Goal: Information Seeking & Learning: Learn about a topic

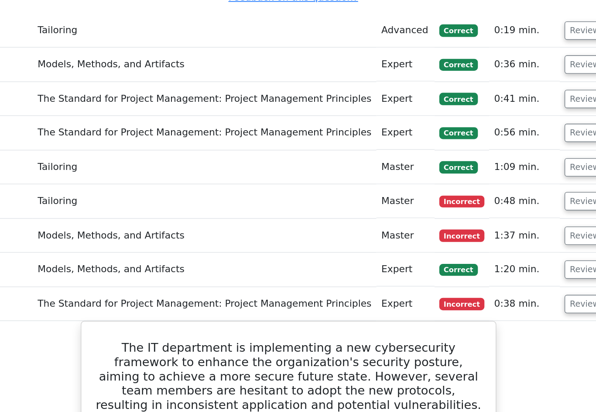
scroll to position [1026, 0]
click at [501, 167] on button "Review" at bounding box center [516, 174] width 30 height 14
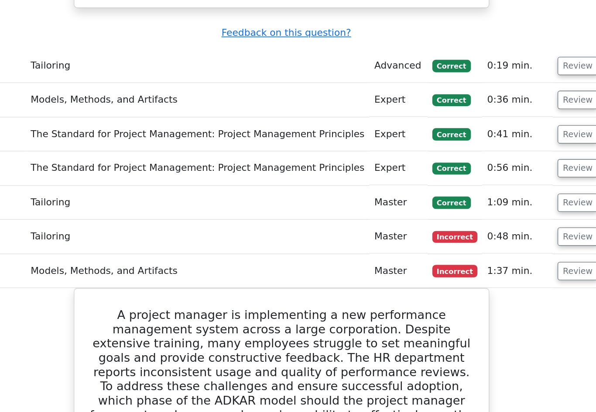
scroll to position [937, 0]
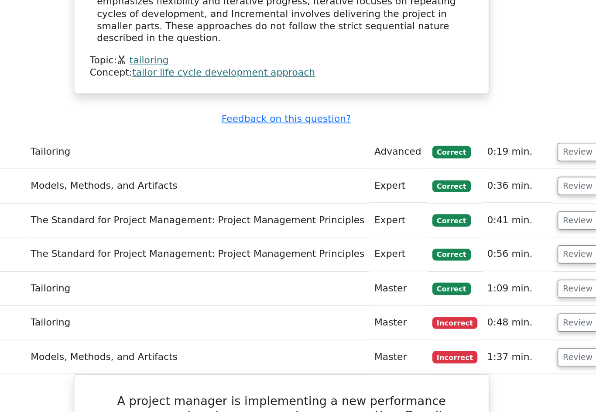
click at [501, 230] on button "Review" at bounding box center [516, 237] width 30 height 14
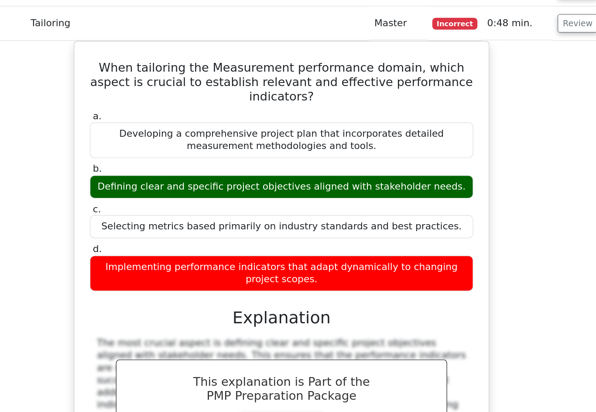
scroll to position [1060, 0]
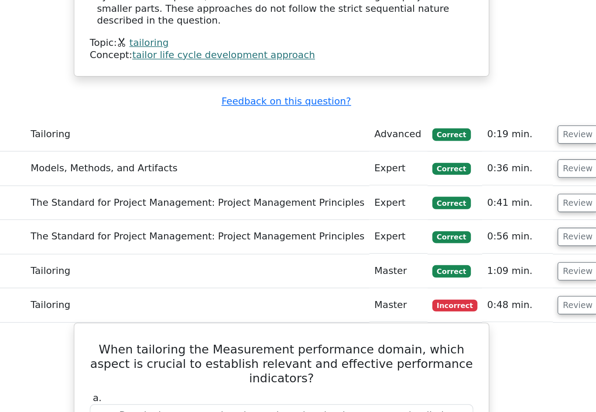
click at [501, 192] on button "Review" at bounding box center [516, 199] width 30 height 14
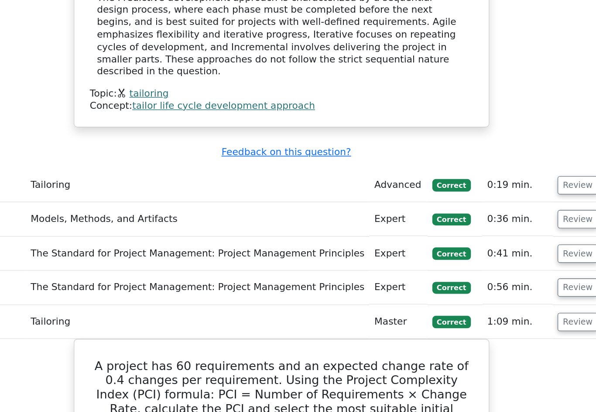
scroll to position [903, 0]
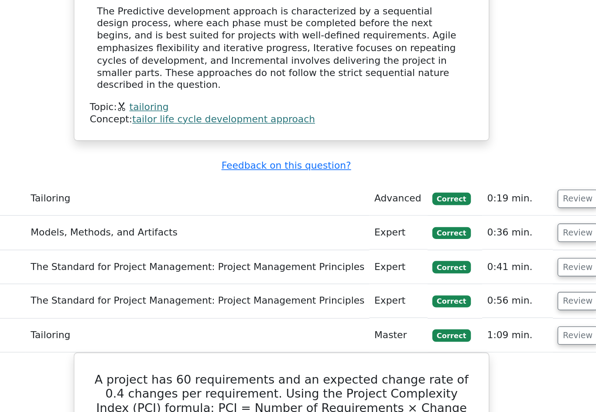
click at [501, 214] on button "Review" at bounding box center [516, 221] width 30 height 14
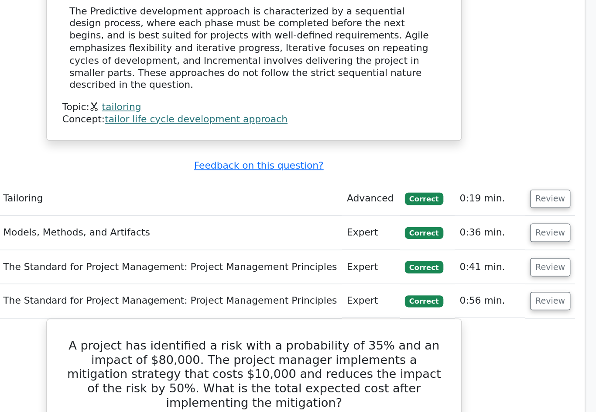
scroll to position [900, 0]
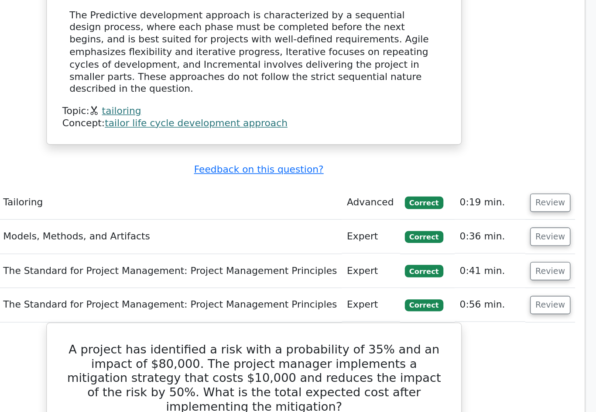
click at [501, 192] on button "Review" at bounding box center [516, 199] width 30 height 14
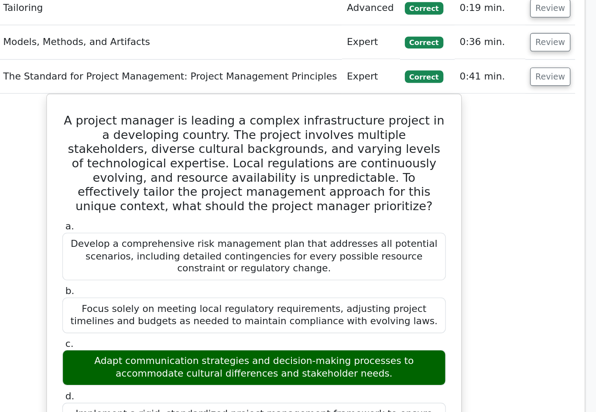
scroll to position [956, 0]
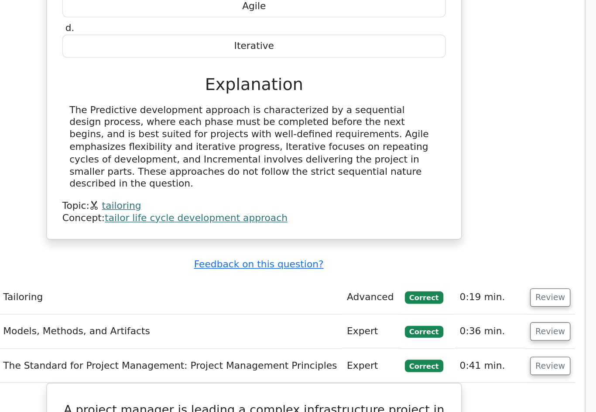
click at [501, 237] on button "Review" at bounding box center [516, 244] width 30 height 14
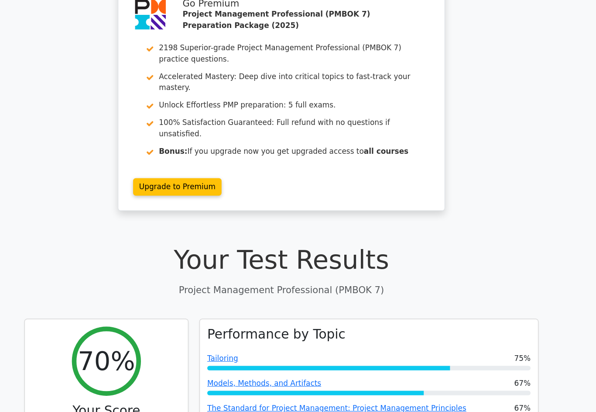
scroll to position [0, 0]
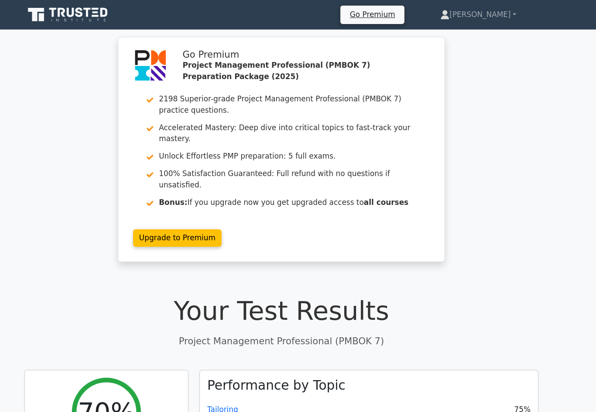
click at [464, 13] on link "[PERSON_NAME]" at bounding box center [485, 13] width 114 height 17
click at [452, 31] on link "Profile" at bounding box center [462, 34] width 69 height 14
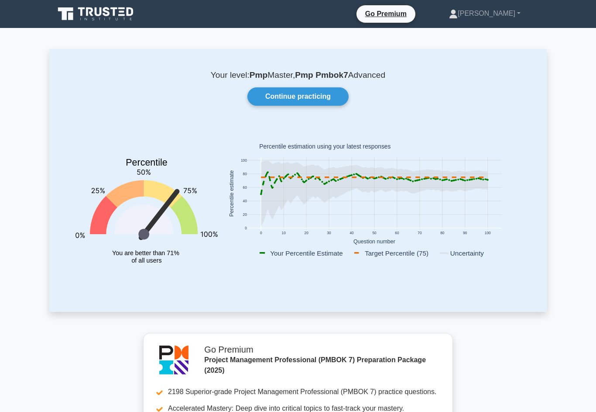
click at [309, 100] on link "Continue practicing" at bounding box center [297, 96] width 101 height 18
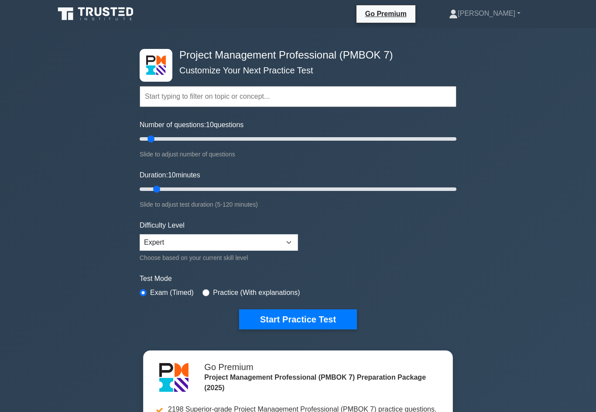
click at [316, 329] on button "Start Practice Test" at bounding box center [298, 319] width 118 height 20
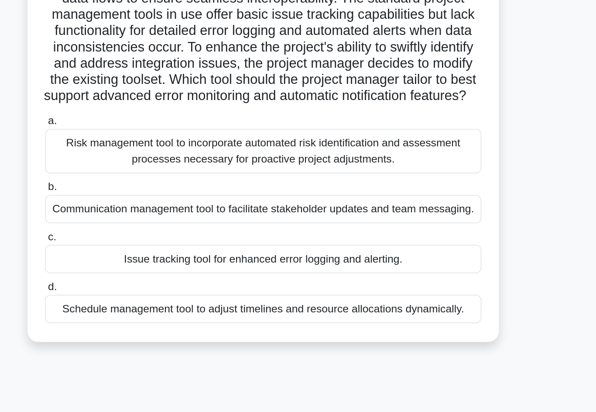
click at [157, 251] on div "Issue tracking tool for enhanced error logging and alerting." at bounding box center [298, 260] width 283 height 18
click at [157, 243] on input "c. Issue tracking tool for enhanced error logging and alerting." at bounding box center [157, 246] width 0 height 6
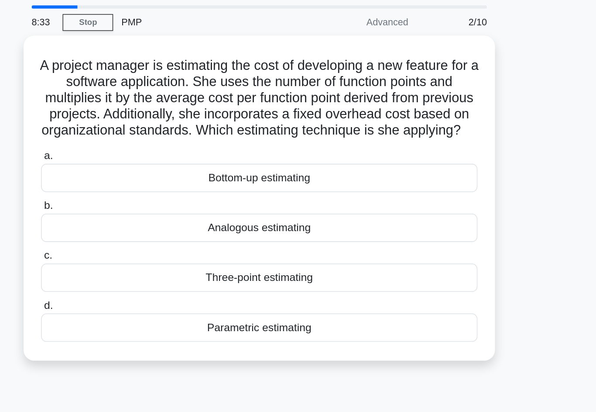
click at [157, 231] on div "Parametric estimating" at bounding box center [298, 240] width 283 height 18
click at [157, 223] on input "d. Parametric estimating" at bounding box center [157, 226] width 0 height 6
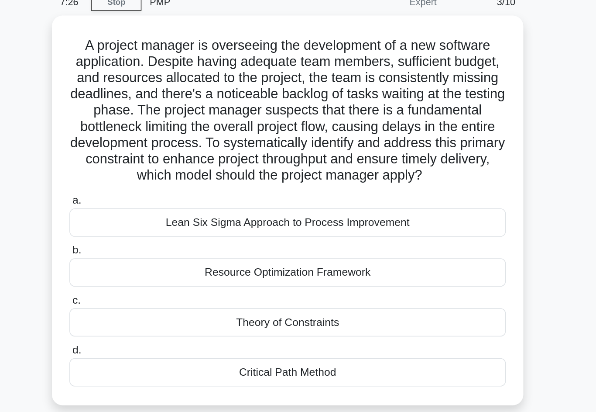
click at [157, 240] on div "Theory of Constraints" at bounding box center [298, 249] width 283 height 18
click at [157, 233] on input "c. Theory of Constraints" at bounding box center [157, 236] width 0 height 6
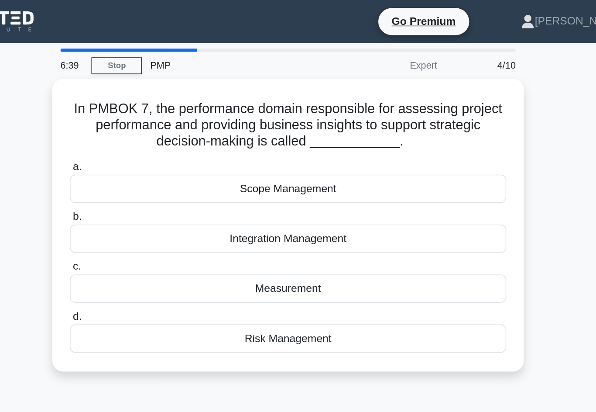
click at [312, 154] on div "Integration Management" at bounding box center [298, 154] width 283 height 18
click at [157, 143] on input "b. Integration Management" at bounding box center [157, 140] width 0 height 6
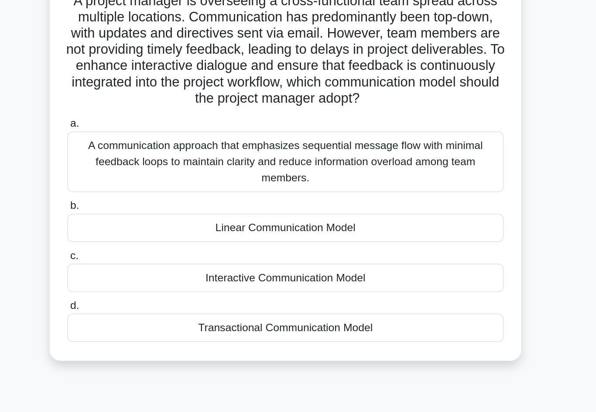
click at [157, 273] on div "Transactional Communication Model" at bounding box center [298, 282] width 283 height 18
click at [157, 265] on input "d. Transactional Communication Model" at bounding box center [157, 268] width 0 height 6
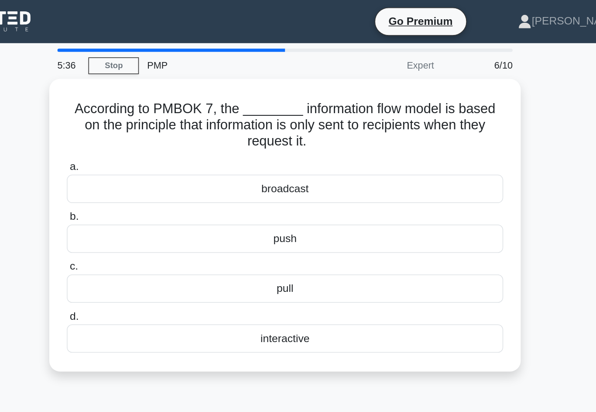
click at [157, 185] on div "pull" at bounding box center [298, 187] width 283 height 18
click at [157, 175] on input "c. pull" at bounding box center [157, 173] width 0 height 6
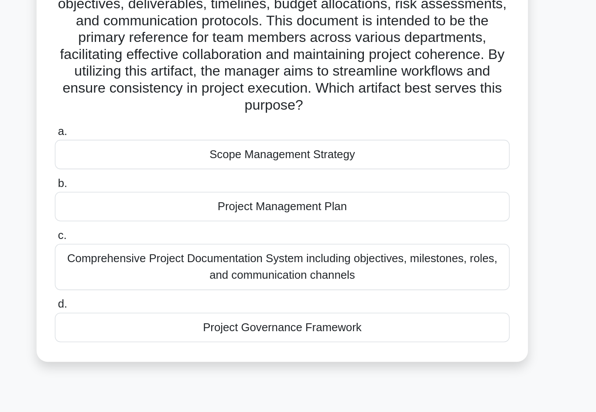
click at [341, 188] on div "A project manager is coordinating the development of a new enterprise software …" at bounding box center [298, 208] width 498 height 315
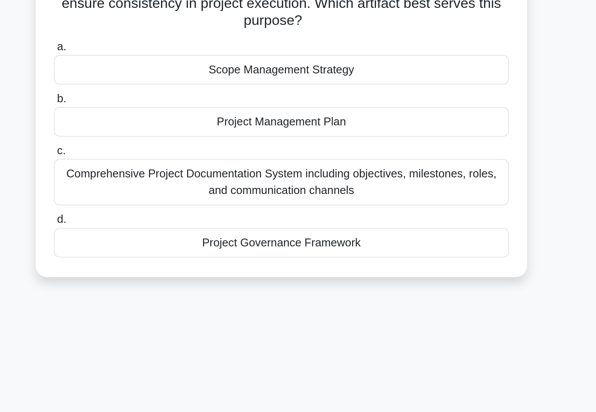
scroll to position [38, 0]
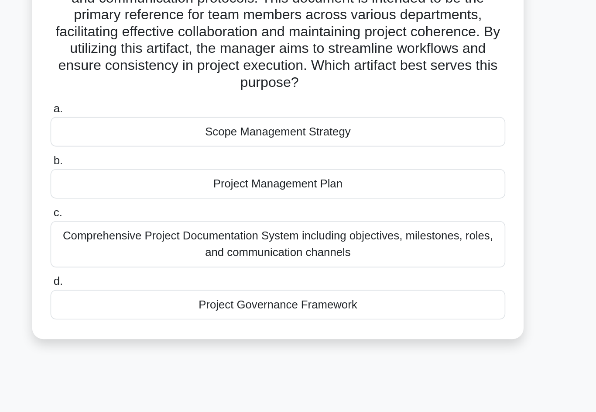
click at [358, 183] on div "A project manager is coordinating the development of a new enterprise software …" at bounding box center [298, 171] width 498 height 315
click at [157, 288] on div "Project Governance Framework" at bounding box center [298, 297] width 283 height 18
click at [157, 280] on input "d. Project Governance Framework" at bounding box center [157, 283] width 0 height 6
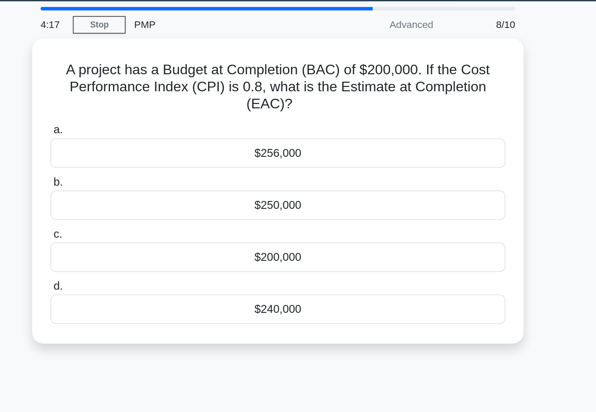
scroll to position [0, 0]
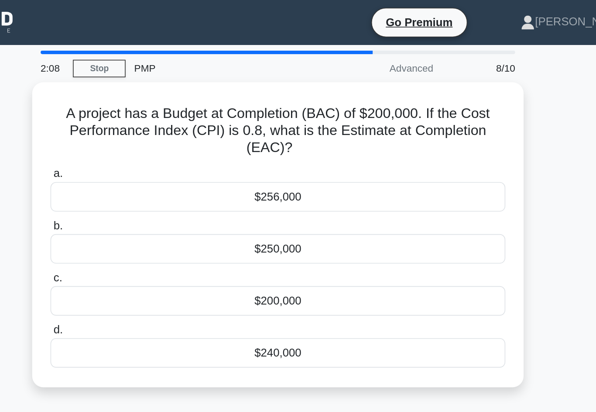
click at [205, 223] on div "$240,000" at bounding box center [298, 219] width 283 height 18
click at [157, 208] on input "d. $240,000" at bounding box center [157, 205] width 0 height 6
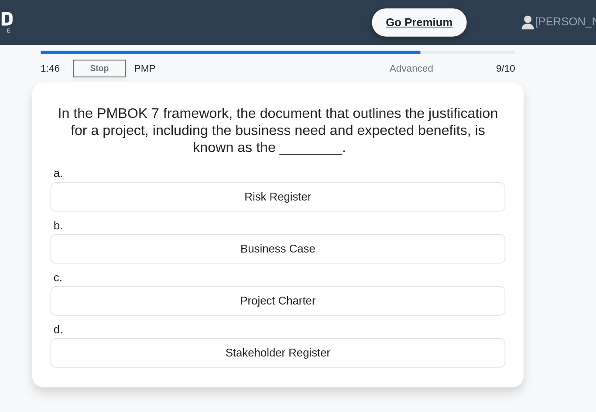
click at [157, 150] on div "Business Case" at bounding box center [298, 154] width 283 height 18
click at [157, 143] on input "b. Business Case" at bounding box center [157, 140] width 0 height 6
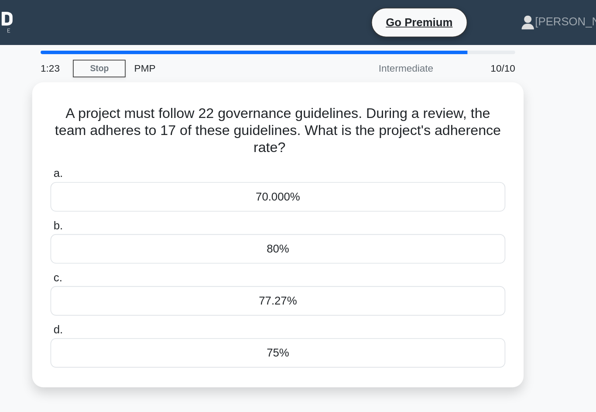
click at [233, 187] on div "77.27%" at bounding box center [298, 187] width 283 height 18
click at [157, 175] on input "c. 77.27%" at bounding box center [157, 173] width 0 height 6
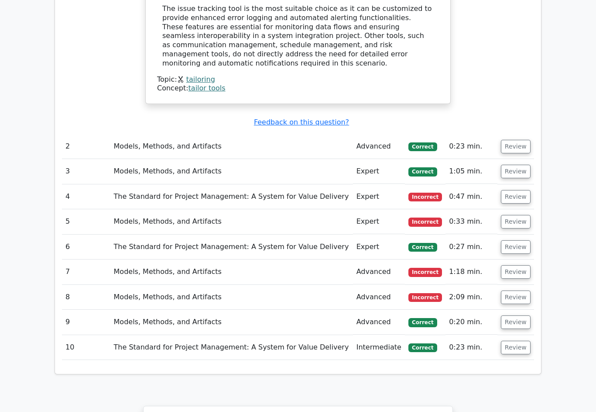
scroll to position [1000, 0]
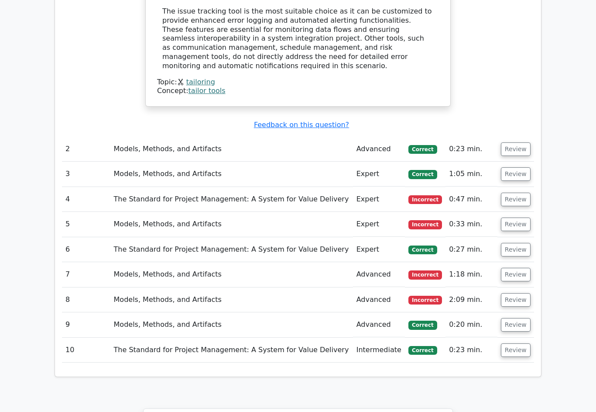
click at [522, 318] on button "Review" at bounding box center [516, 325] width 30 height 14
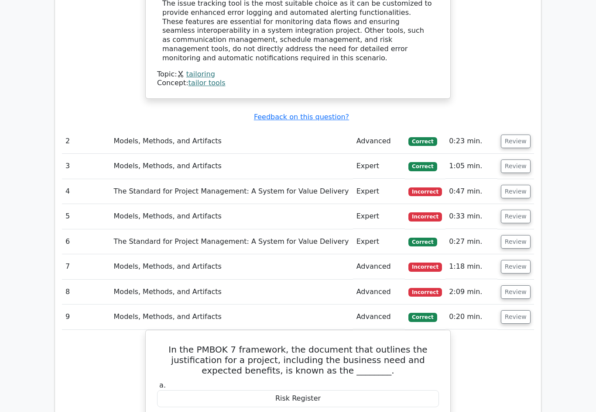
scroll to position [1007, 0]
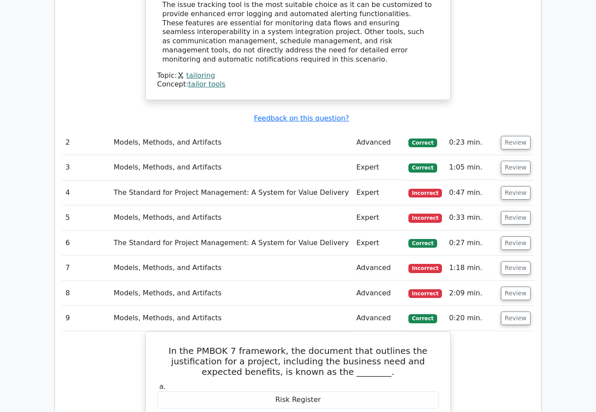
click at [523, 286] on button "Review" at bounding box center [516, 293] width 30 height 14
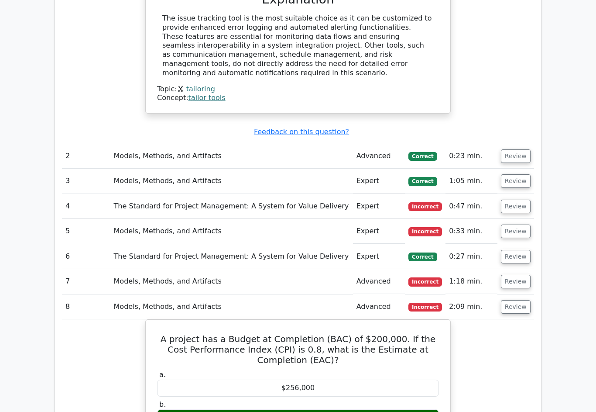
click at [518, 275] on button "Review" at bounding box center [516, 282] width 30 height 14
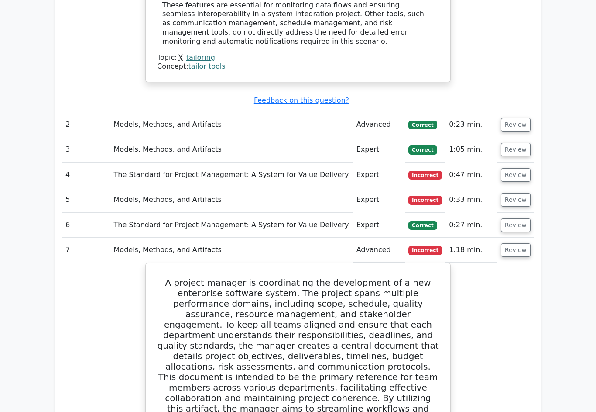
scroll to position [975, 0]
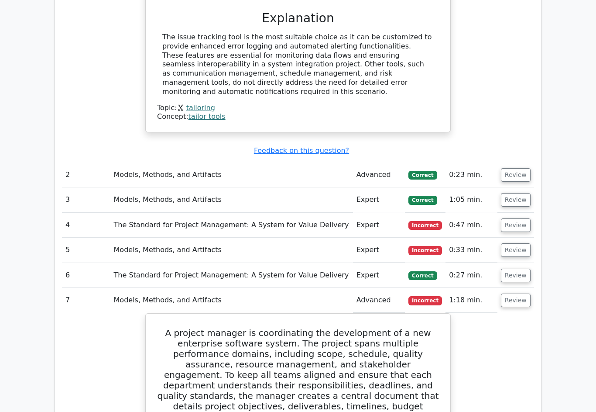
click at [521, 268] on button "Review" at bounding box center [516, 275] width 30 height 14
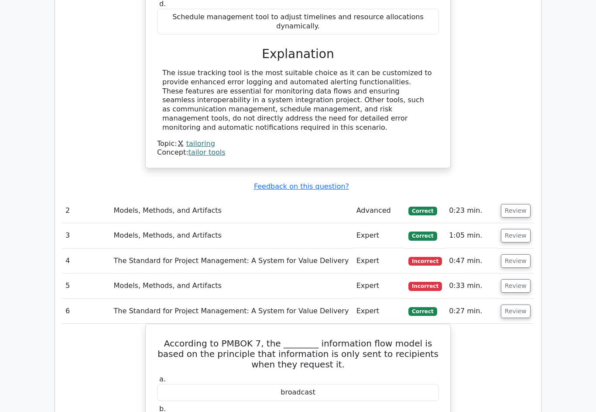
scroll to position [935, 0]
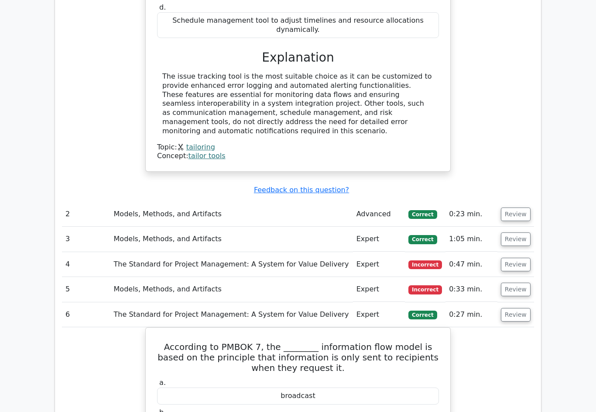
click at [515, 282] on button "Review" at bounding box center [516, 289] width 30 height 14
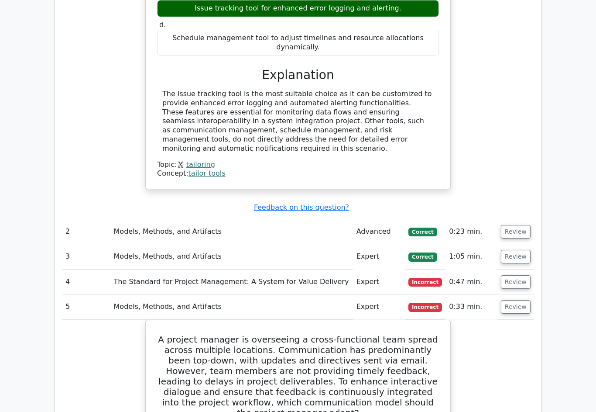
click at [513, 275] on button "Review" at bounding box center [516, 282] width 30 height 14
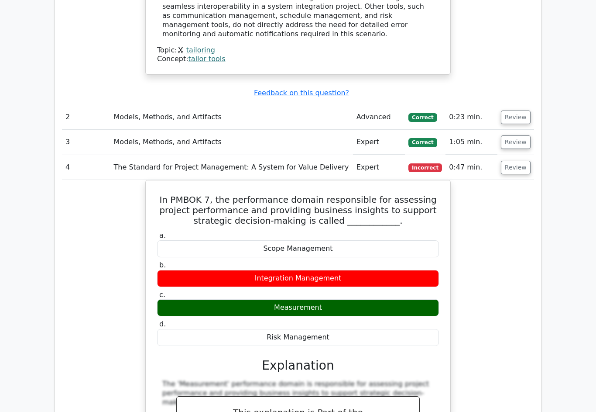
scroll to position [1081, 0]
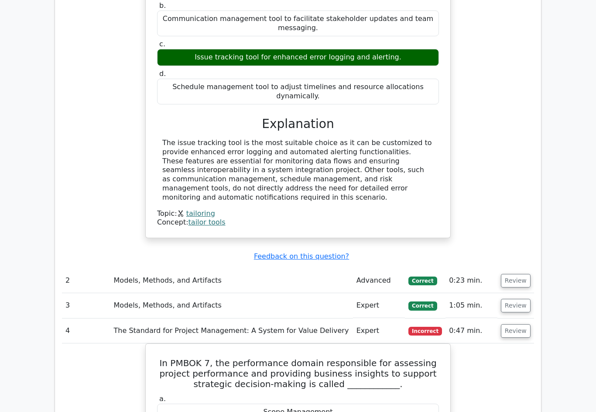
click at [519, 299] on button "Review" at bounding box center [516, 306] width 30 height 14
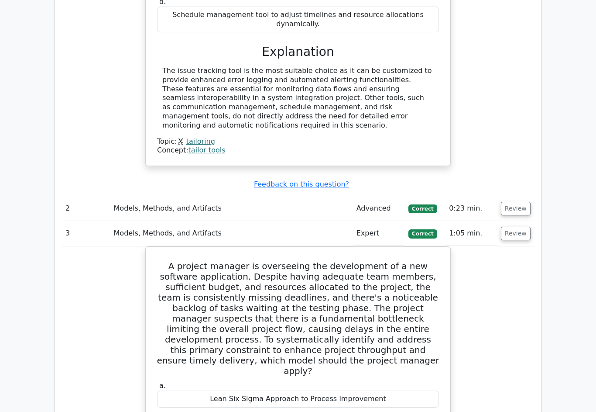
scroll to position [879, 0]
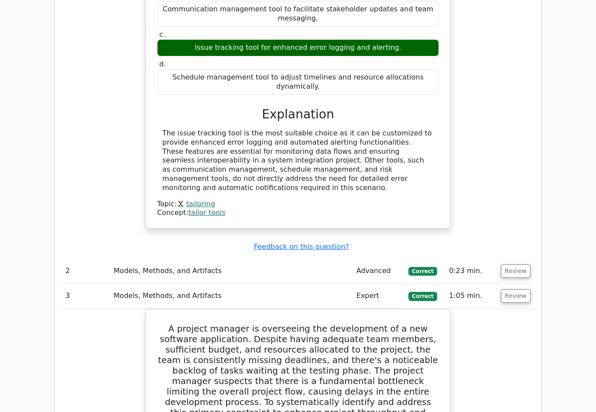
click at [511, 264] on button "Review" at bounding box center [516, 271] width 30 height 14
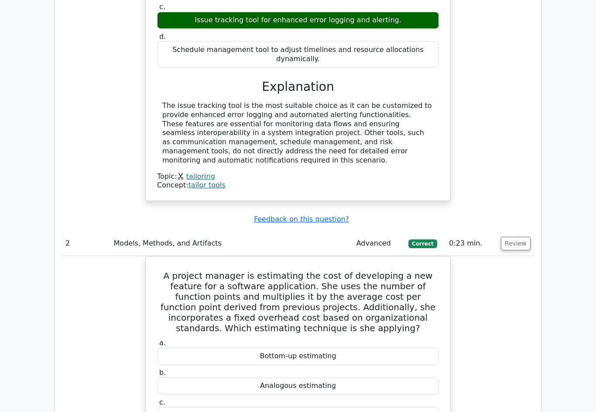
scroll to position [906, 0]
